Goal: Task Accomplishment & Management: Use online tool/utility

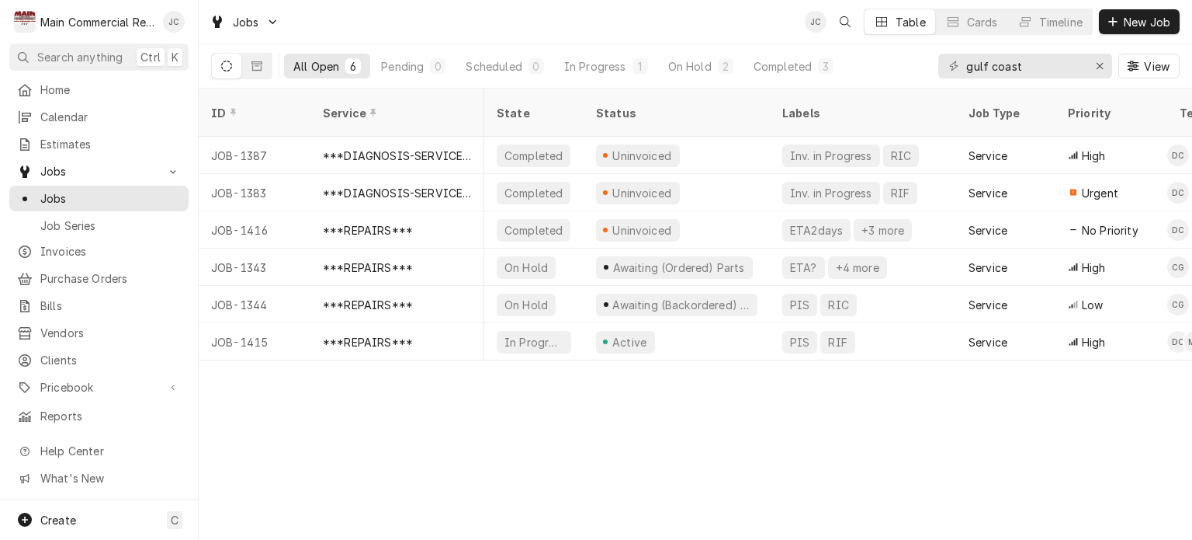
scroll to position [0, 186]
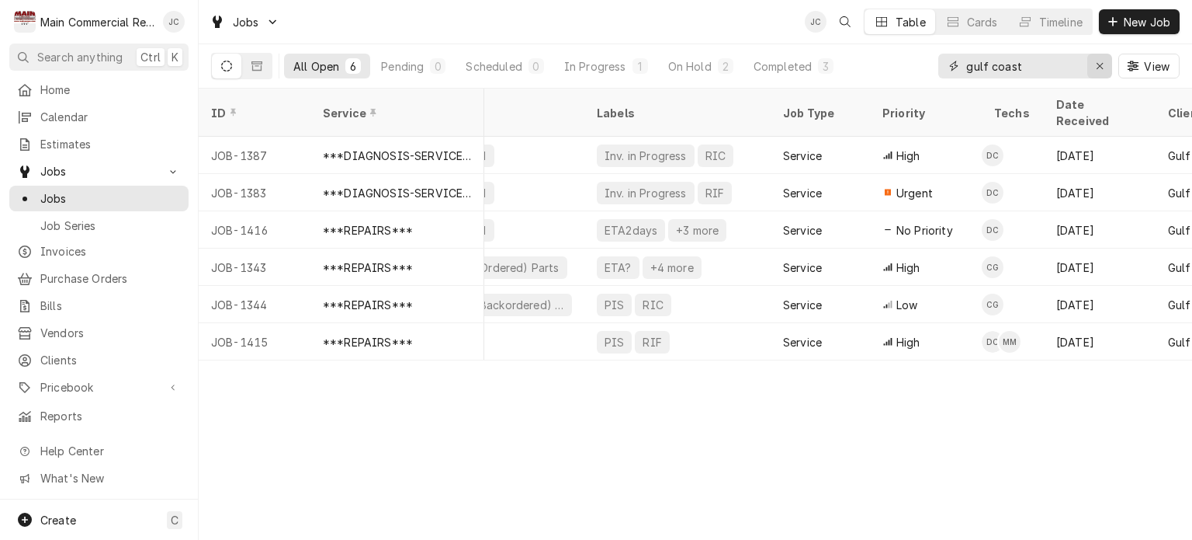
click at [1102, 67] on icon "Erase input" at bounding box center [1100, 66] width 9 height 11
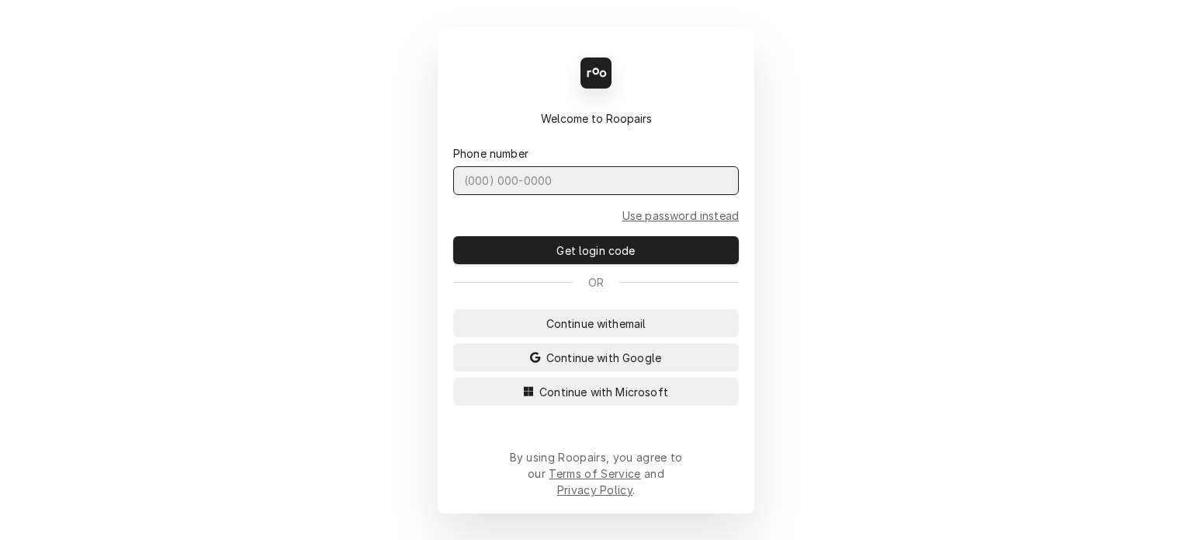
click at [587, 195] on input "Dynamic Content Wrapper" at bounding box center [596, 180] width 286 height 29
type input "(727) 215-5775"
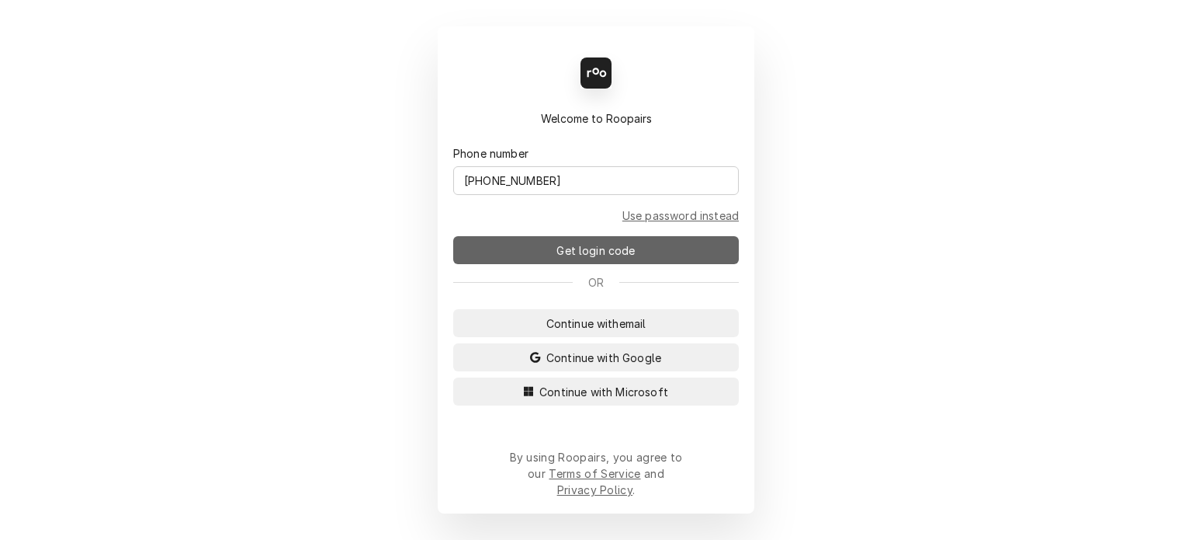
click at [581, 264] on button "Get login code" at bounding box center [596, 250] width 286 height 28
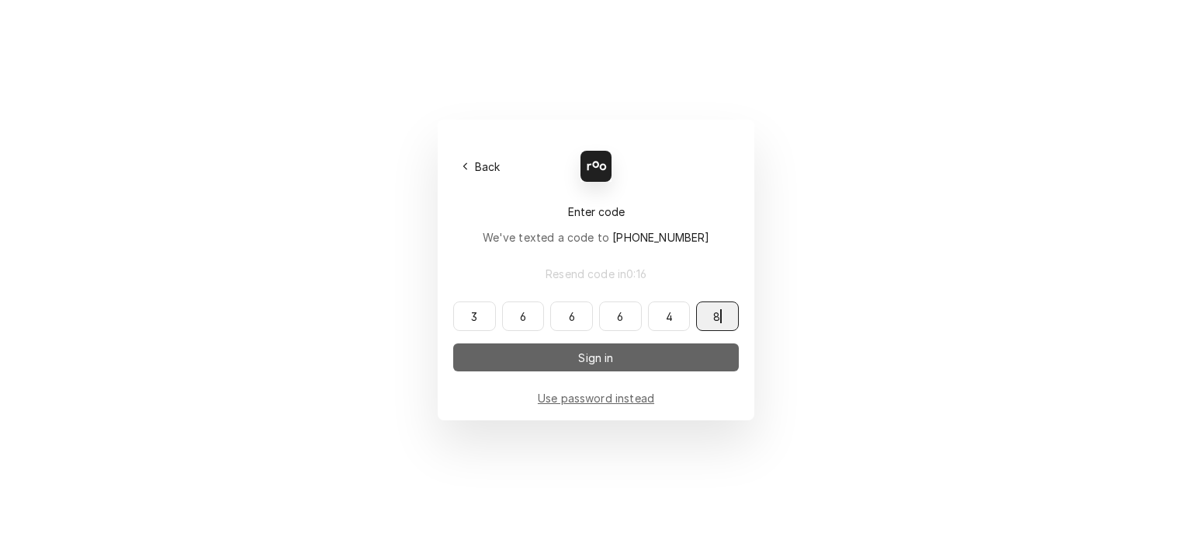
type input "366648"
click at [573, 357] on button "Sign in" at bounding box center [596, 357] width 286 height 28
